Goal: Transaction & Acquisition: Download file/media

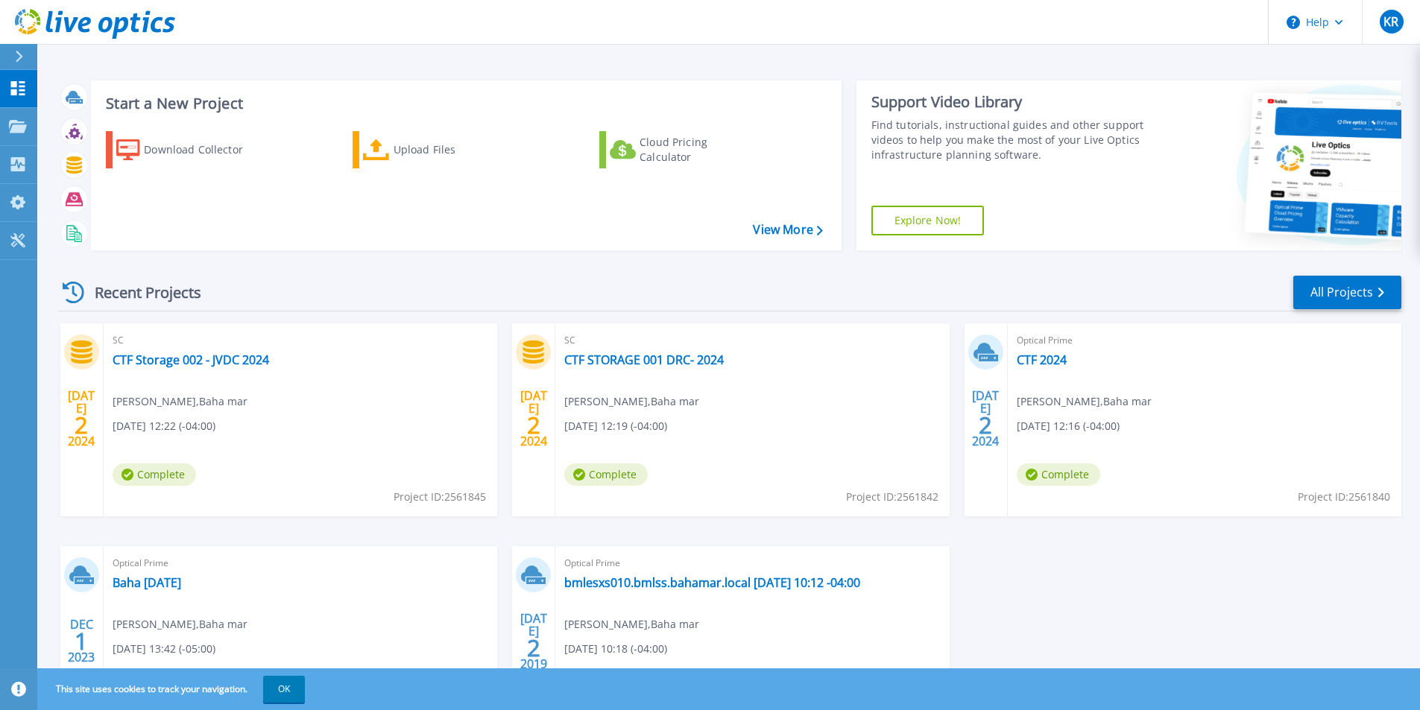
click at [177, 101] on h3 "Start a New Project" at bounding box center [464, 103] width 716 height 16
click at [18, 117] on link "Projects Projects" at bounding box center [18, 127] width 37 height 38
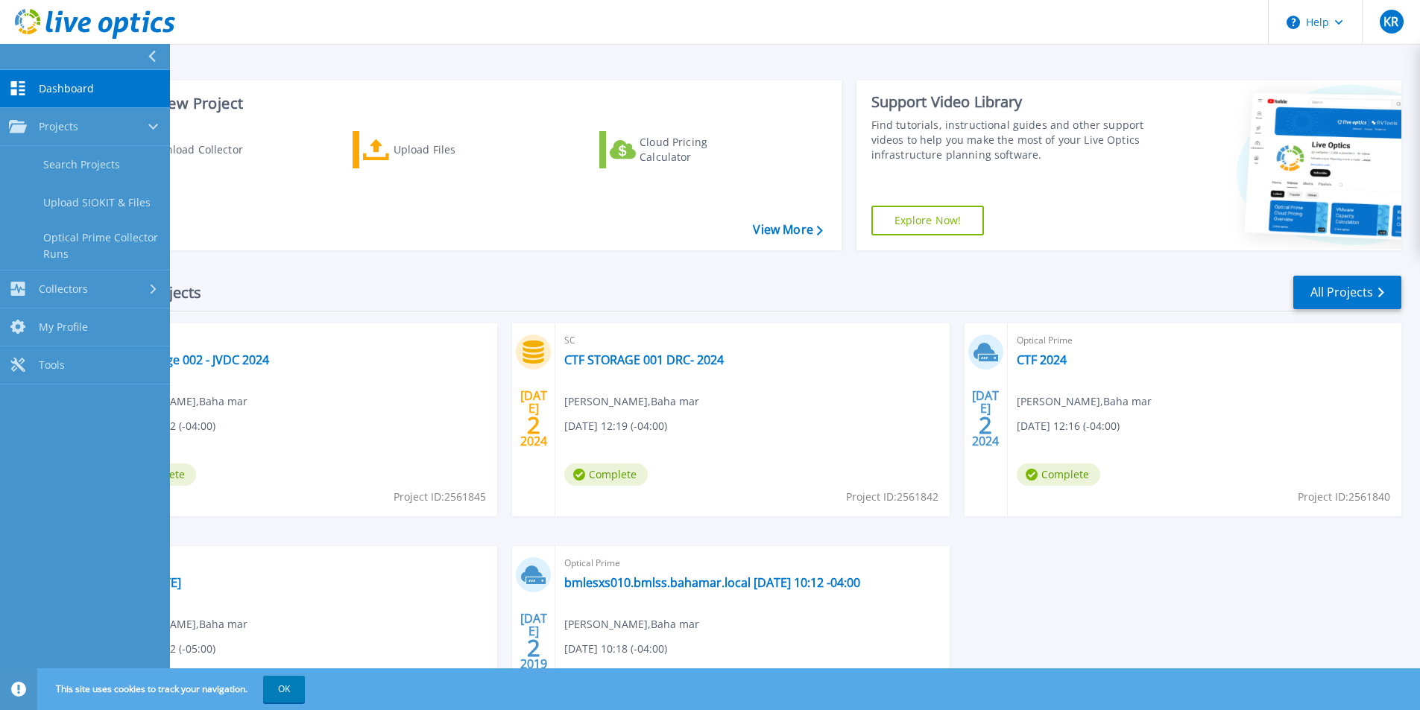
click at [63, 78] on link "Dashboard Dashboard" at bounding box center [85, 89] width 170 height 38
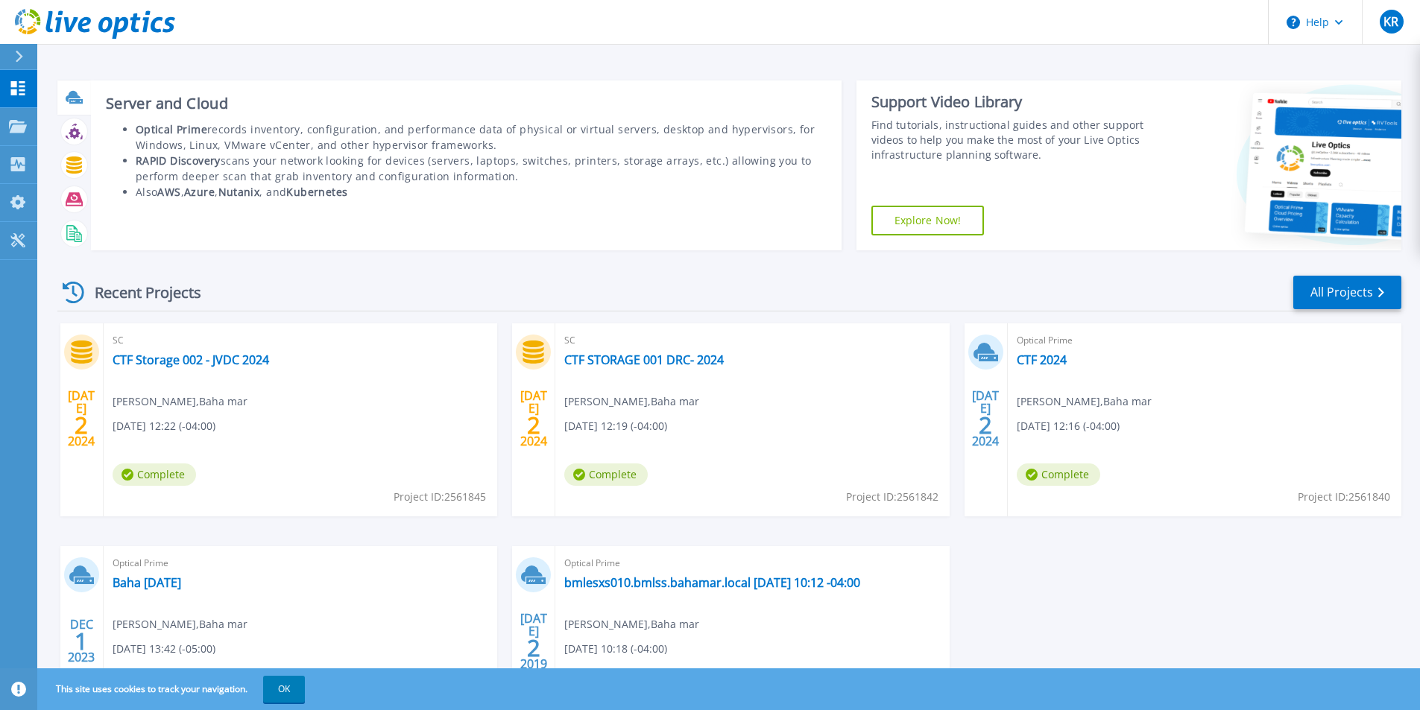
click at [70, 102] on icon at bounding box center [75, 101] width 13 height 4
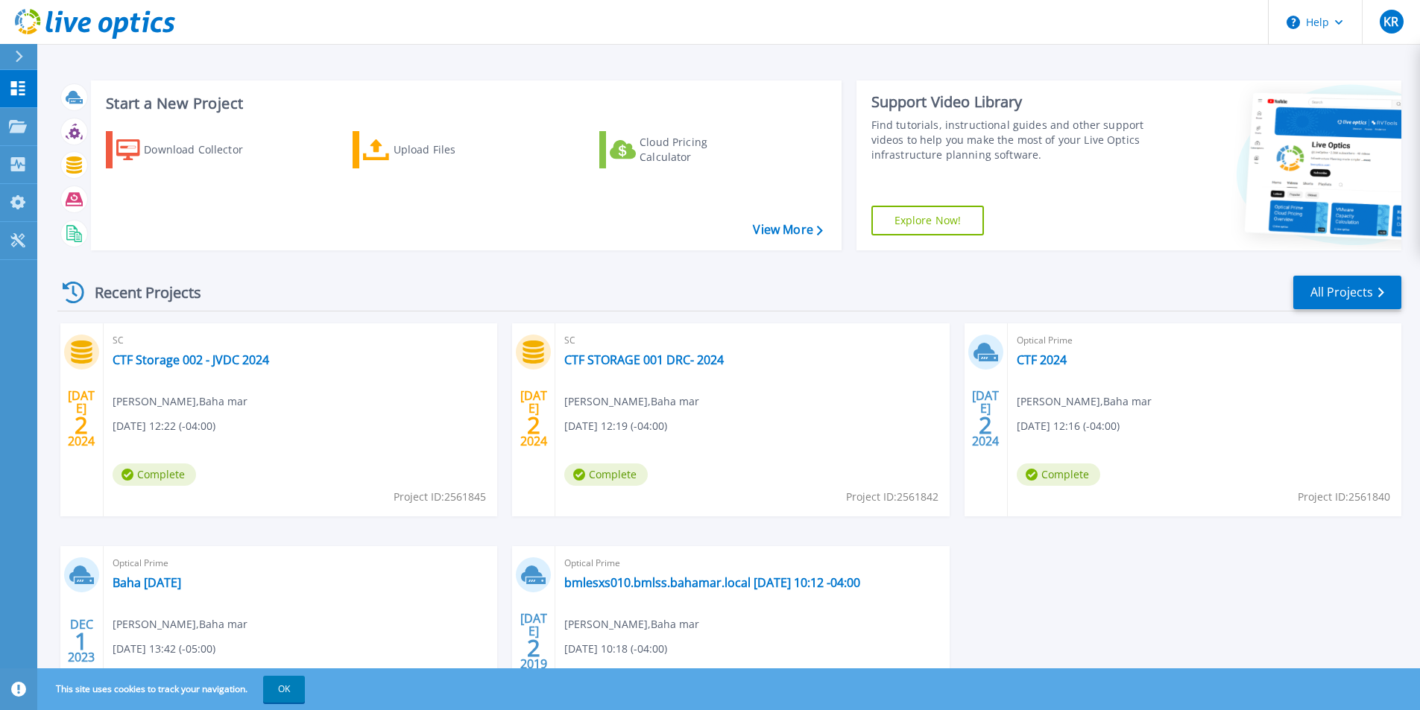
click at [24, 48] on div at bounding box center [25, 56] width 24 height 25
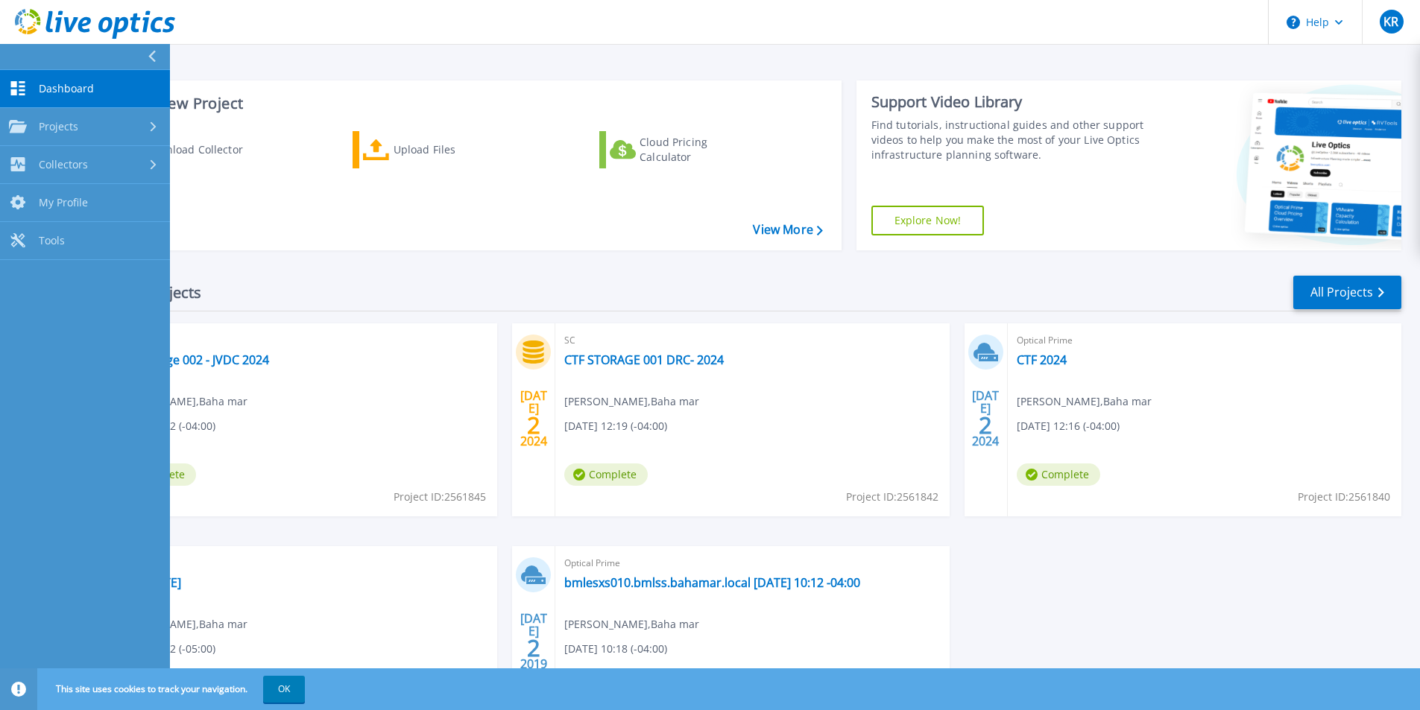
click at [388, 99] on h3 "Start a New Project" at bounding box center [464, 103] width 716 height 16
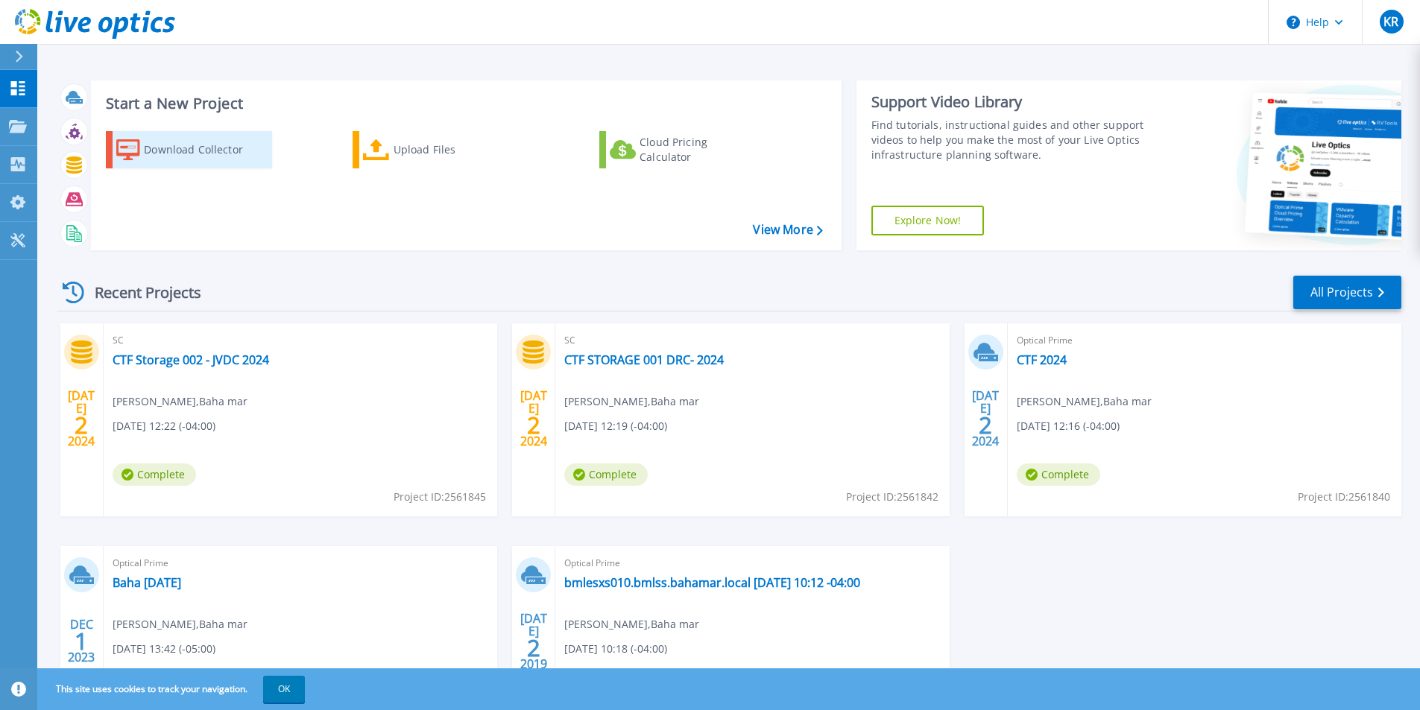
click at [215, 157] on div "Download Collector" at bounding box center [203, 150] width 119 height 30
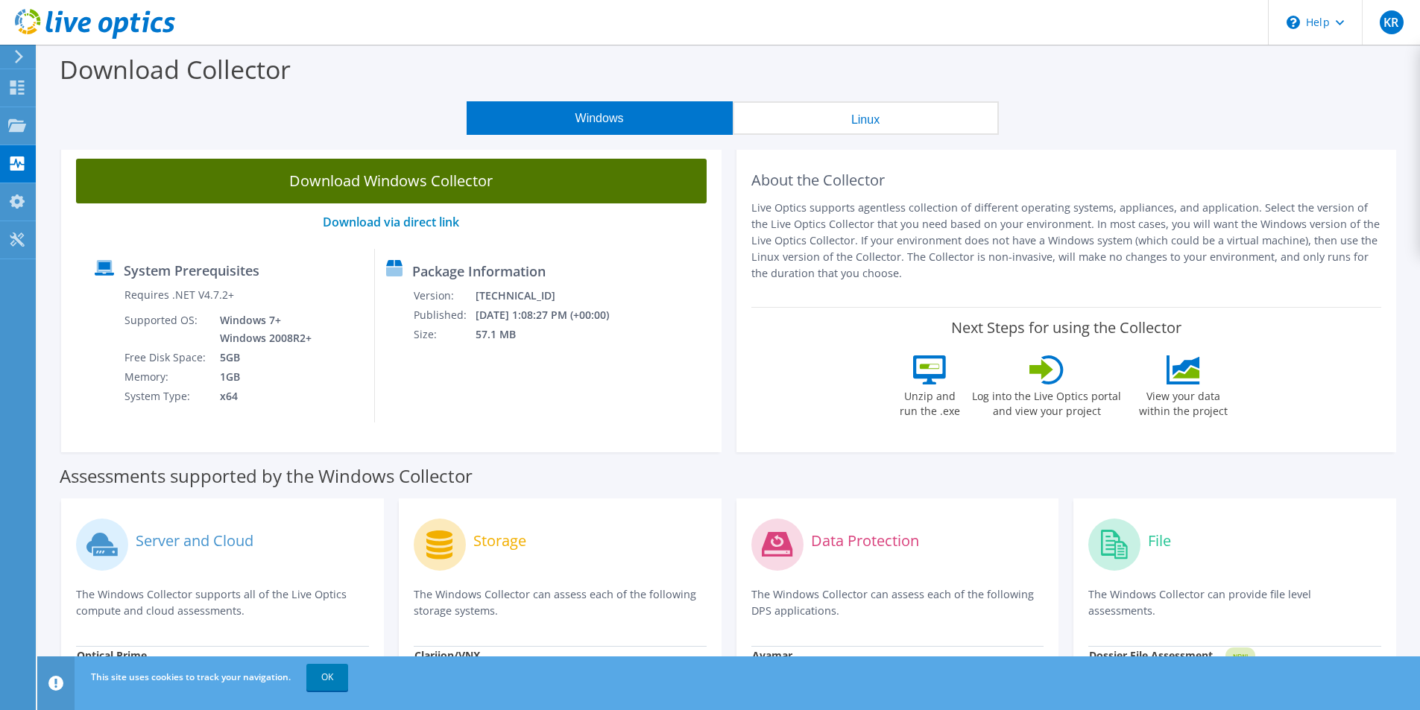
click at [429, 190] on link "Download Windows Collector" at bounding box center [391, 181] width 631 height 45
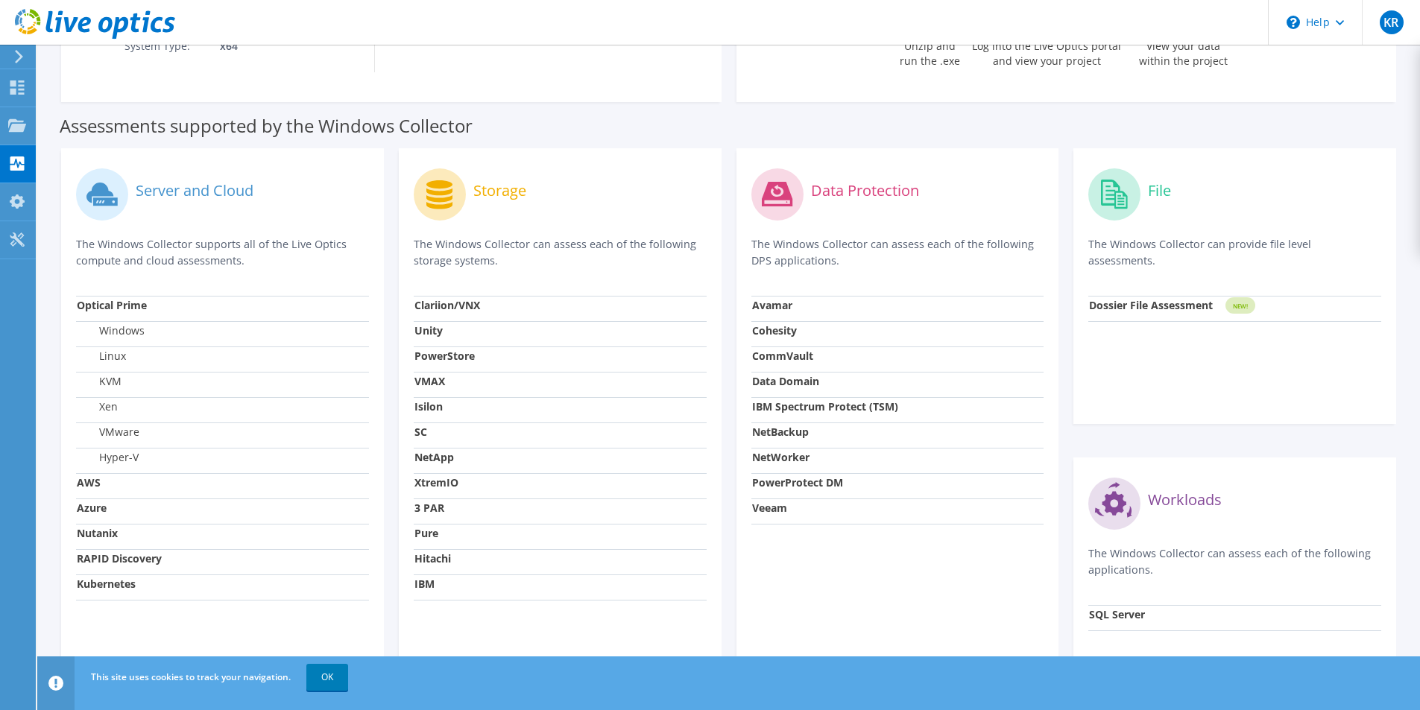
scroll to position [373, 0]
